Goal: Communication & Community: Answer question/provide support

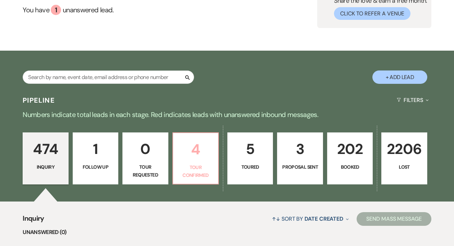
scroll to position [70, 0]
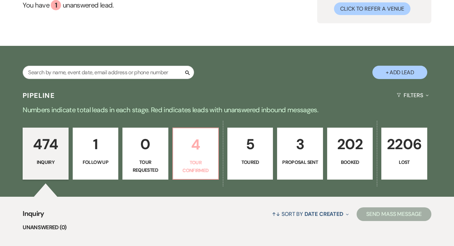
click at [193, 157] on link "4 Tour Confirmed" at bounding box center [195, 154] width 46 height 52
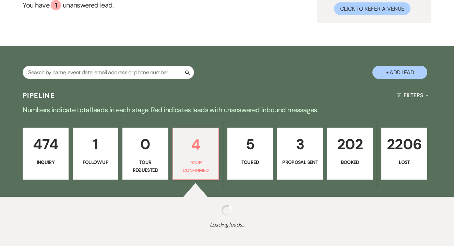
select select "4"
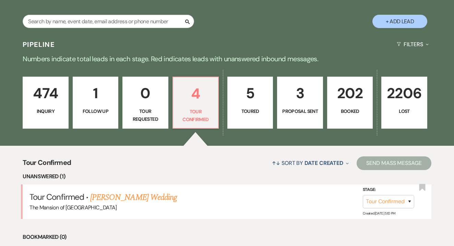
scroll to position [143, 0]
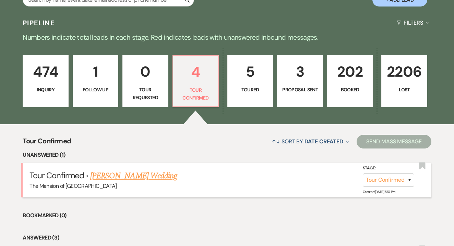
click at [151, 182] on div "The Mansion of [GEOGRAPHIC_DATA]" at bounding box center [226, 186] width 395 height 9
click at [159, 176] on link "[PERSON_NAME] Wedding" at bounding box center [133, 176] width 87 height 12
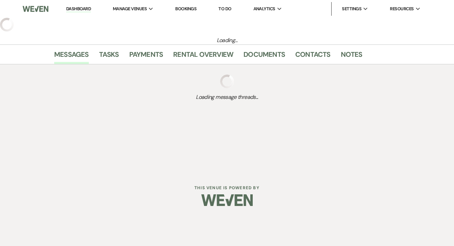
select select "4"
select select "5"
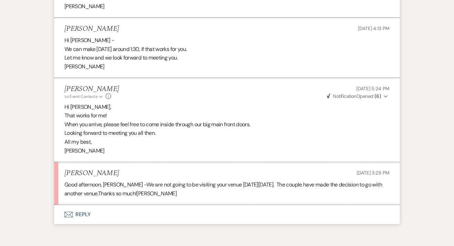
scroll to position [783, 0]
click at [85, 206] on button "Envelope Reply" at bounding box center [226, 215] width 345 height 19
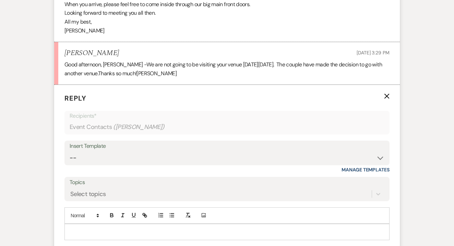
scroll to position [924, 0]
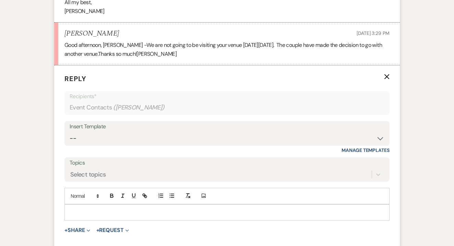
click at [95, 209] on p at bounding box center [227, 213] width 314 height 8
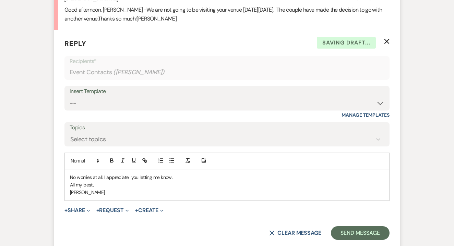
scroll to position [963, 0]
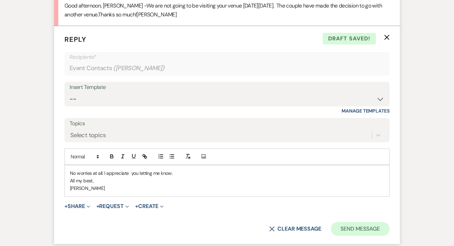
click at [360, 222] on button "Send Message" at bounding box center [360, 229] width 59 height 14
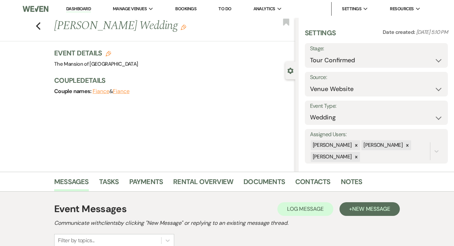
scroll to position [0, 0]
click at [81, 11] on link "Dashboard" at bounding box center [78, 9] width 25 height 7
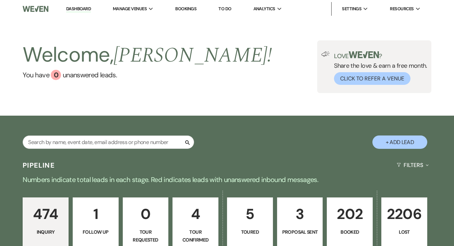
scroll to position [96, 0]
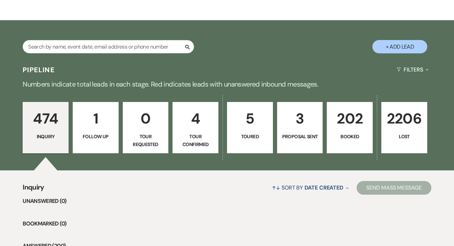
click at [349, 119] on p "202" at bounding box center [349, 118] width 37 height 23
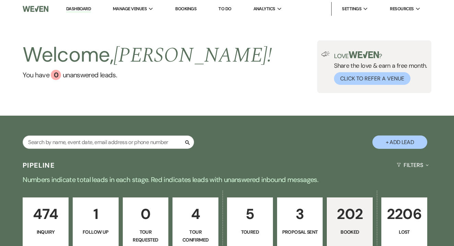
click at [67, 11] on link "Dashboard" at bounding box center [78, 9] width 25 height 7
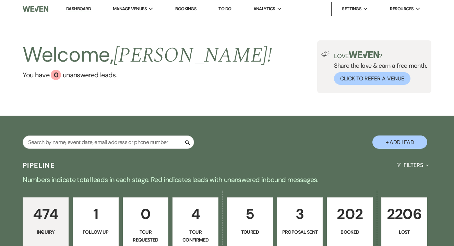
click at [75, 8] on link "Dashboard" at bounding box center [78, 9] width 25 height 7
